Goal: Navigation & Orientation: Find specific page/section

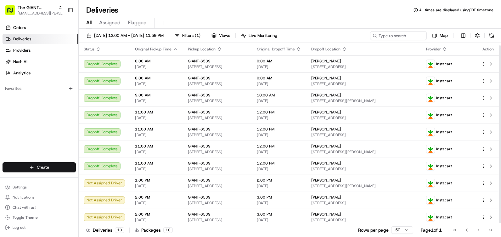
scroll to position [3, 0]
click at [485, 38] on div "Map" at bounding box center [433, 35] width 126 height 9
click at [487, 38] on div "Map" at bounding box center [433, 35] width 126 height 9
click at [493, 34] on button at bounding box center [491, 35] width 9 height 9
click at [492, 36] on button at bounding box center [491, 35] width 9 height 9
